Goal: Information Seeking & Learning: Check status

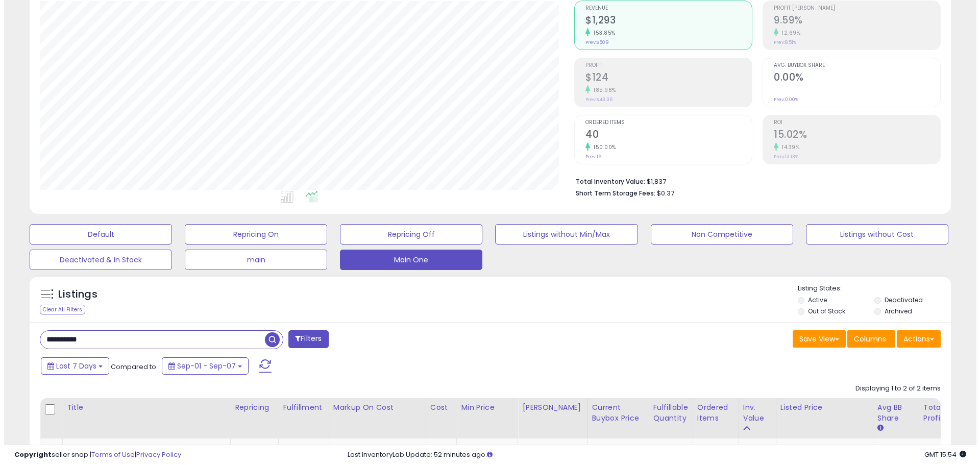
scroll to position [102, 0]
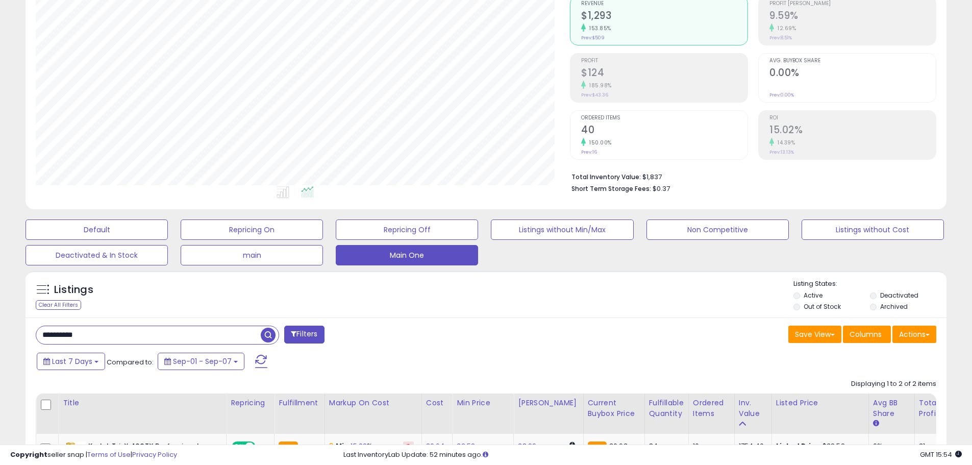
click at [127, 335] on input "**********" at bounding box center [148, 335] width 225 height 18
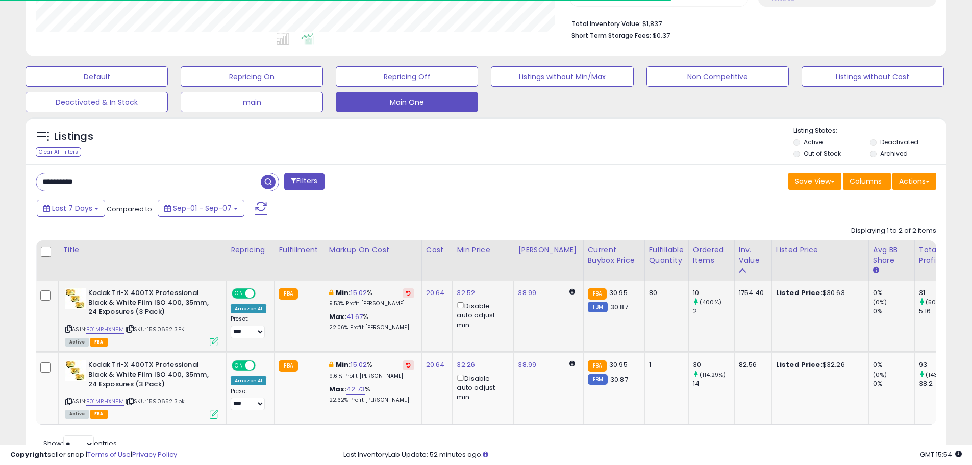
scroll to position [209, 534]
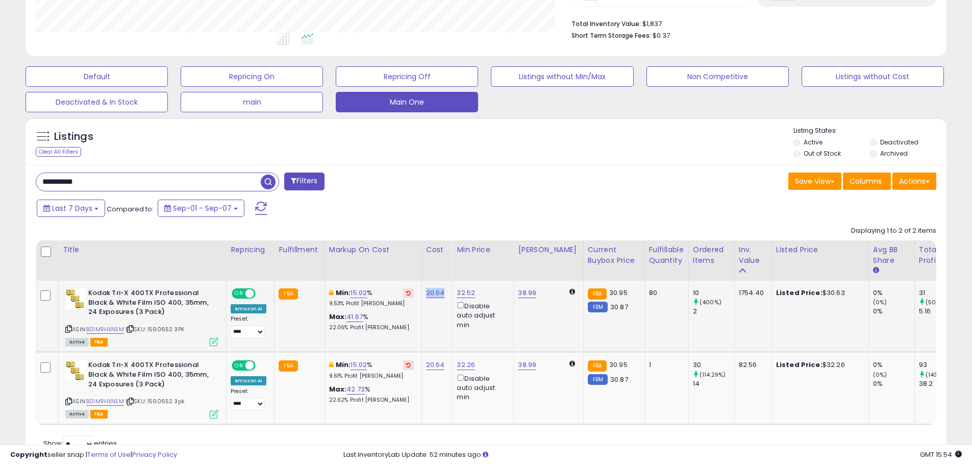
drag, startPoint x: 443, startPoint y: 290, endPoint x: 422, endPoint y: 290, distance: 21.4
click at [422, 290] on td "20.64" at bounding box center [437, 316] width 31 height 71
click at [109, 176] on input "**********" at bounding box center [148, 182] width 225 height 18
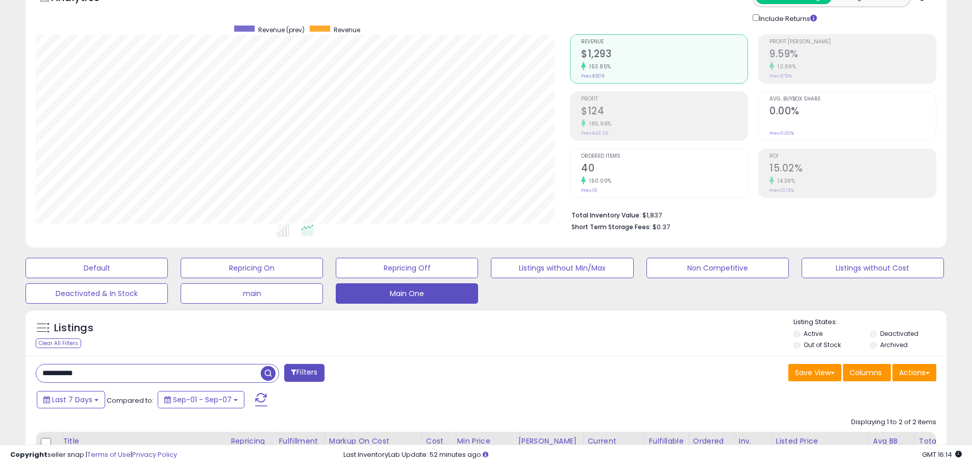
scroll to position [260, 0]
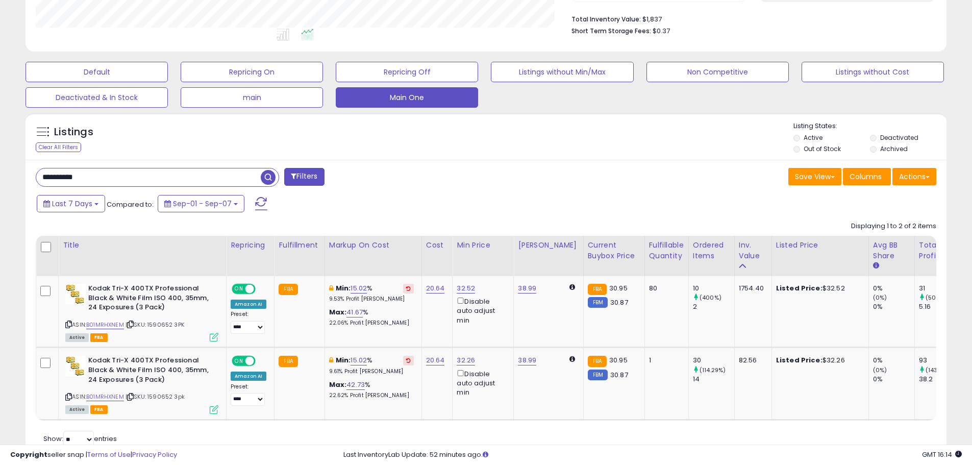
drag, startPoint x: 466, startPoint y: 206, endPoint x: 475, endPoint y: 207, distance: 8.7
click at [475, 207] on div "Last 7 Days Compared to: Sep-01 - Sep-07" at bounding box center [372, 204] width 676 height 23
click at [94, 328] on link "B01MRHXNEM" at bounding box center [105, 324] width 38 height 9
click at [132, 327] on icon at bounding box center [130, 324] width 7 height 6
